Goal: Navigation & Orientation: Understand site structure

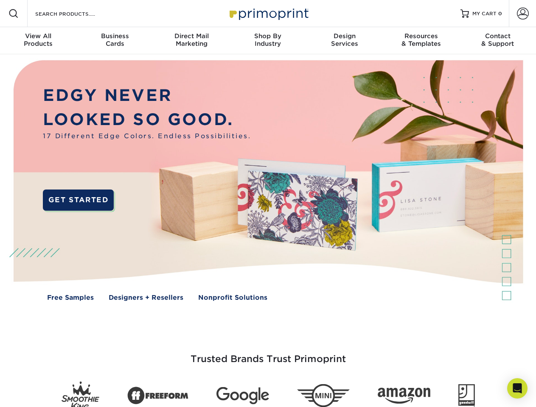
click at [268, 204] on img at bounding box center [268, 186] width 530 height 265
click at [14, 14] on span at bounding box center [13, 13] width 10 height 10
click at [522, 14] on span at bounding box center [523, 14] width 12 height 12
click at [38, 41] on div "View All Products" at bounding box center [38, 39] width 76 height 15
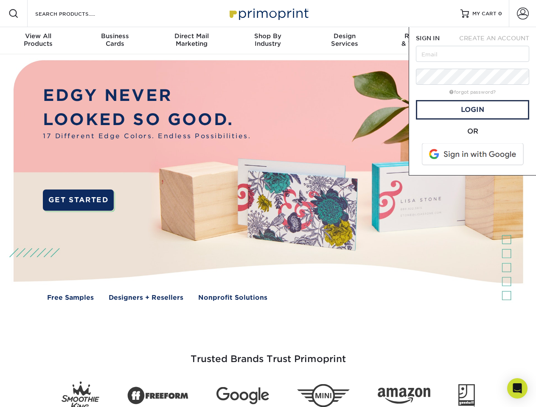
click at [115, 41] on div "Business Cards" at bounding box center [114, 39] width 76 height 15
click at [191, 41] on div "Direct Mail Marketing" at bounding box center [191, 39] width 76 height 15
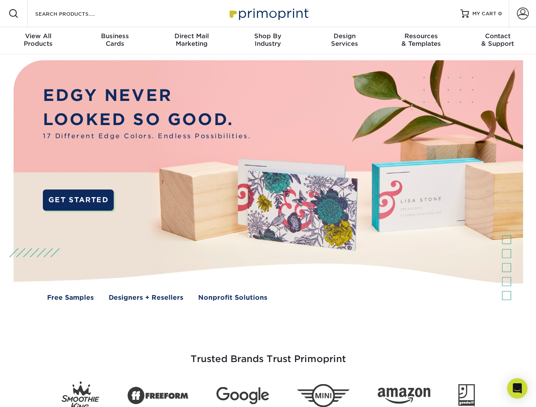
click at [268, 41] on div "Shop By Industry" at bounding box center [267, 39] width 76 height 15
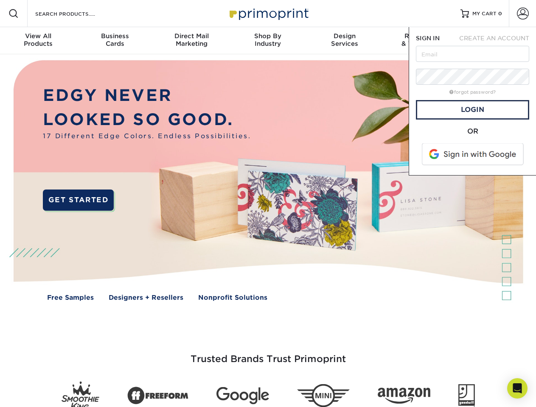
click at [344, 41] on div "Design Services" at bounding box center [344, 39] width 76 height 15
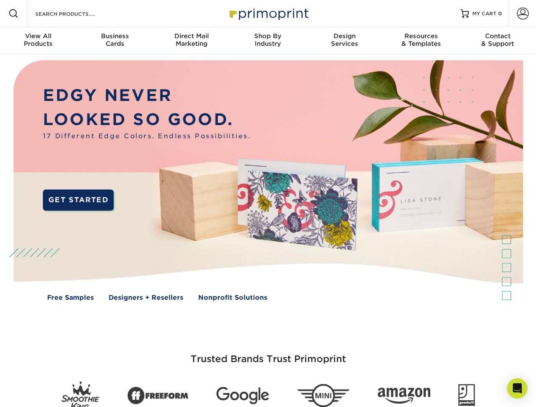
click at [421, 41] on span "SIGN IN" at bounding box center [428, 38] width 24 height 7
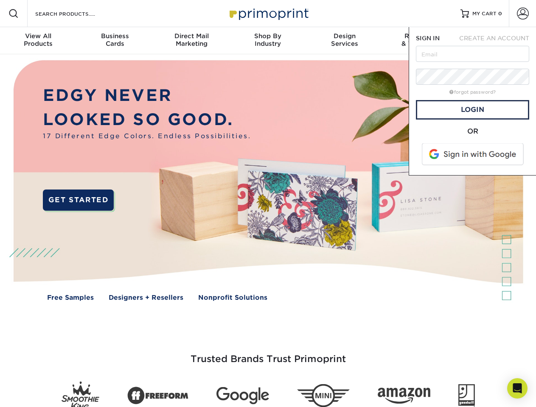
click at [497, 41] on div "Contact & Support" at bounding box center [497, 39] width 76 height 15
